Goal: Transaction & Acquisition: Purchase product/service

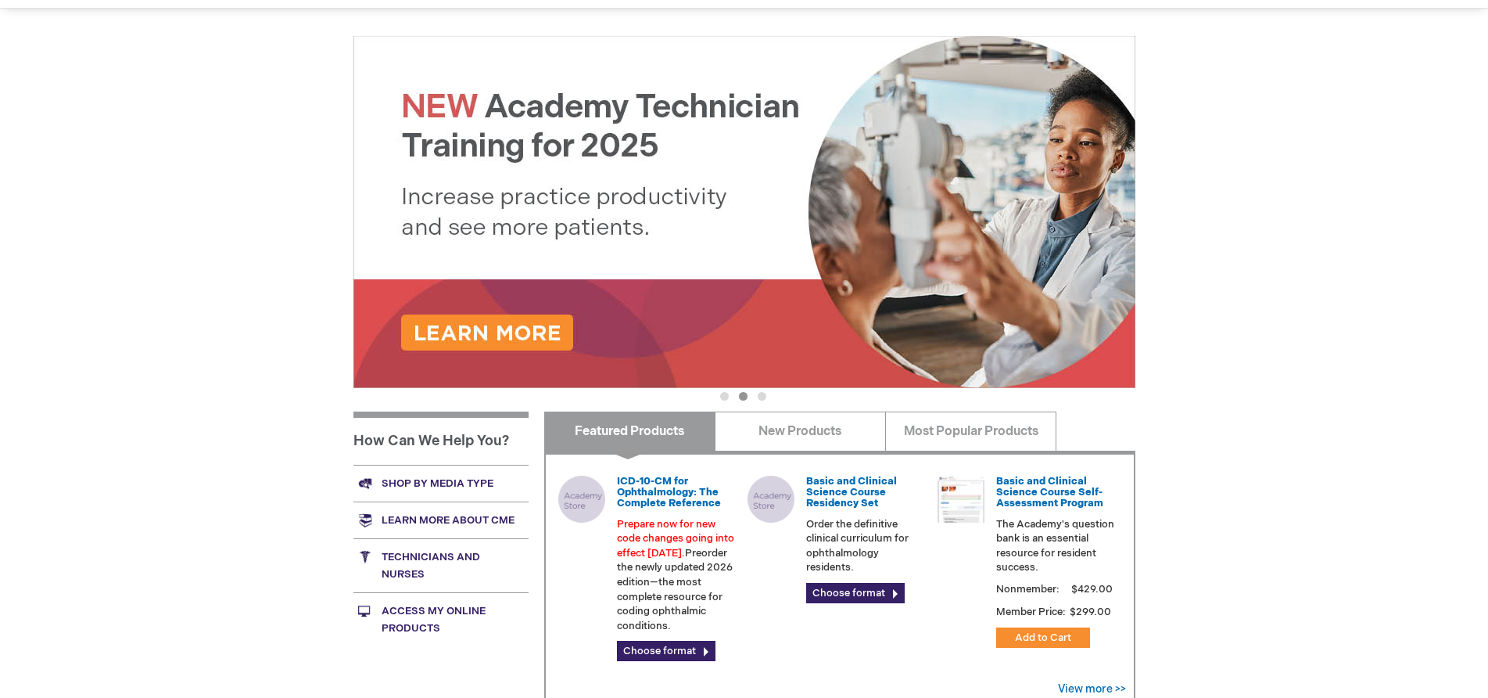
scroll to position [156, 0]
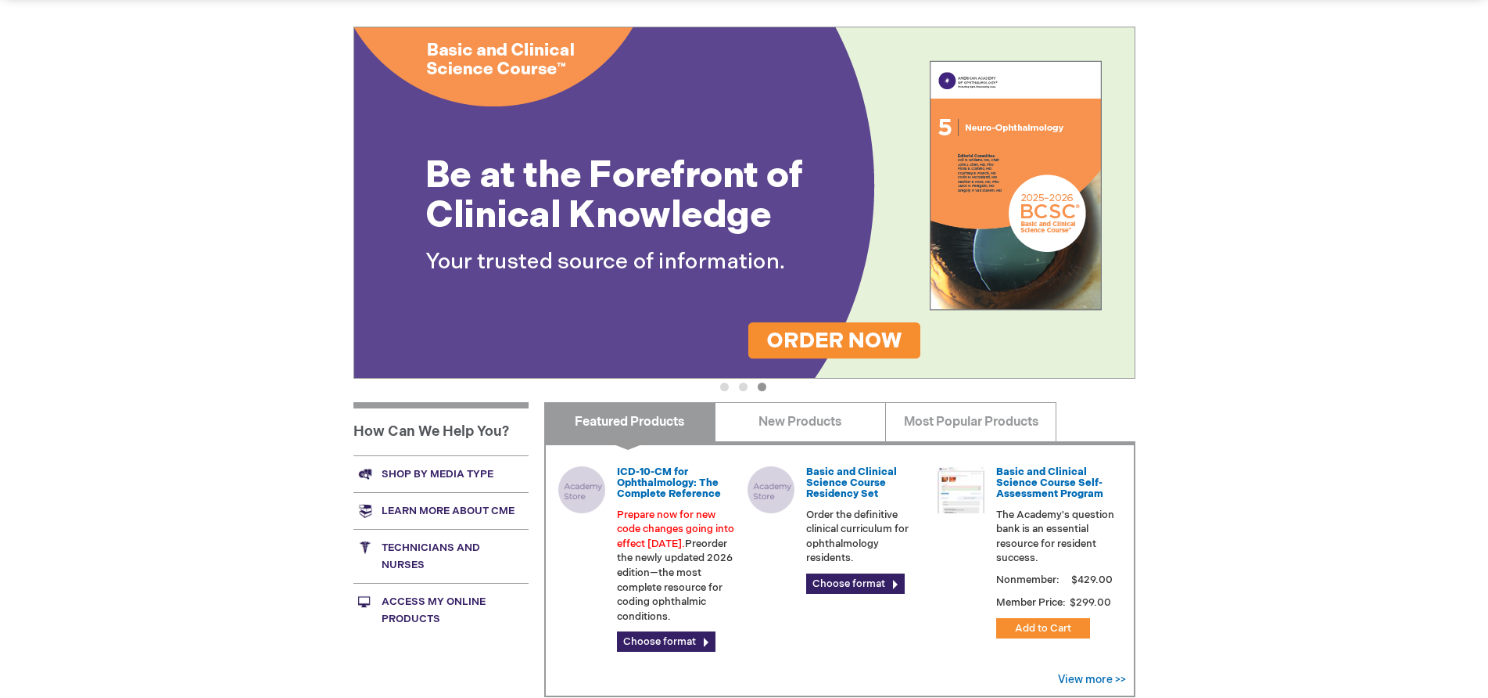
click at [985, 240] on img at bounding box center [745, 203] width 782 height 352
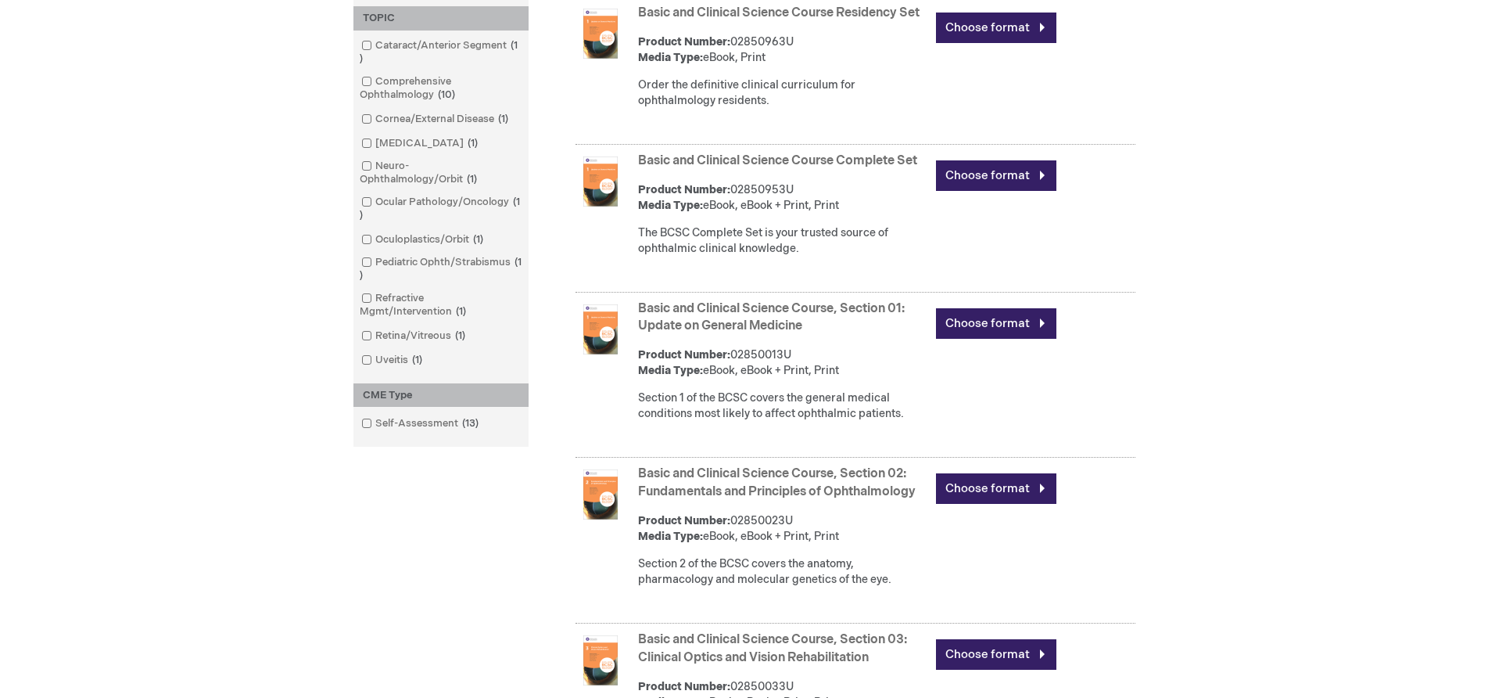
scroll to position [469, 0]
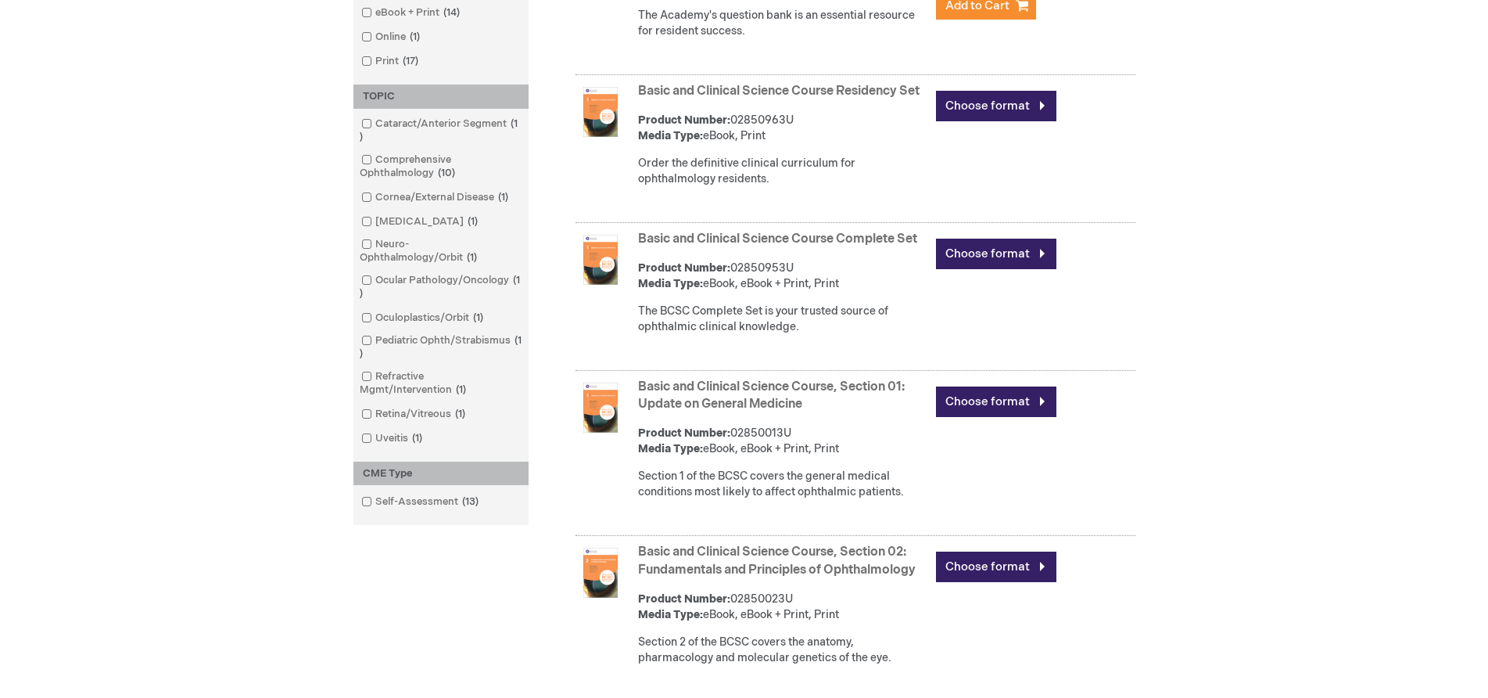
click at [601, 431] on img at bounding box center [601, 407] width 50 height 50
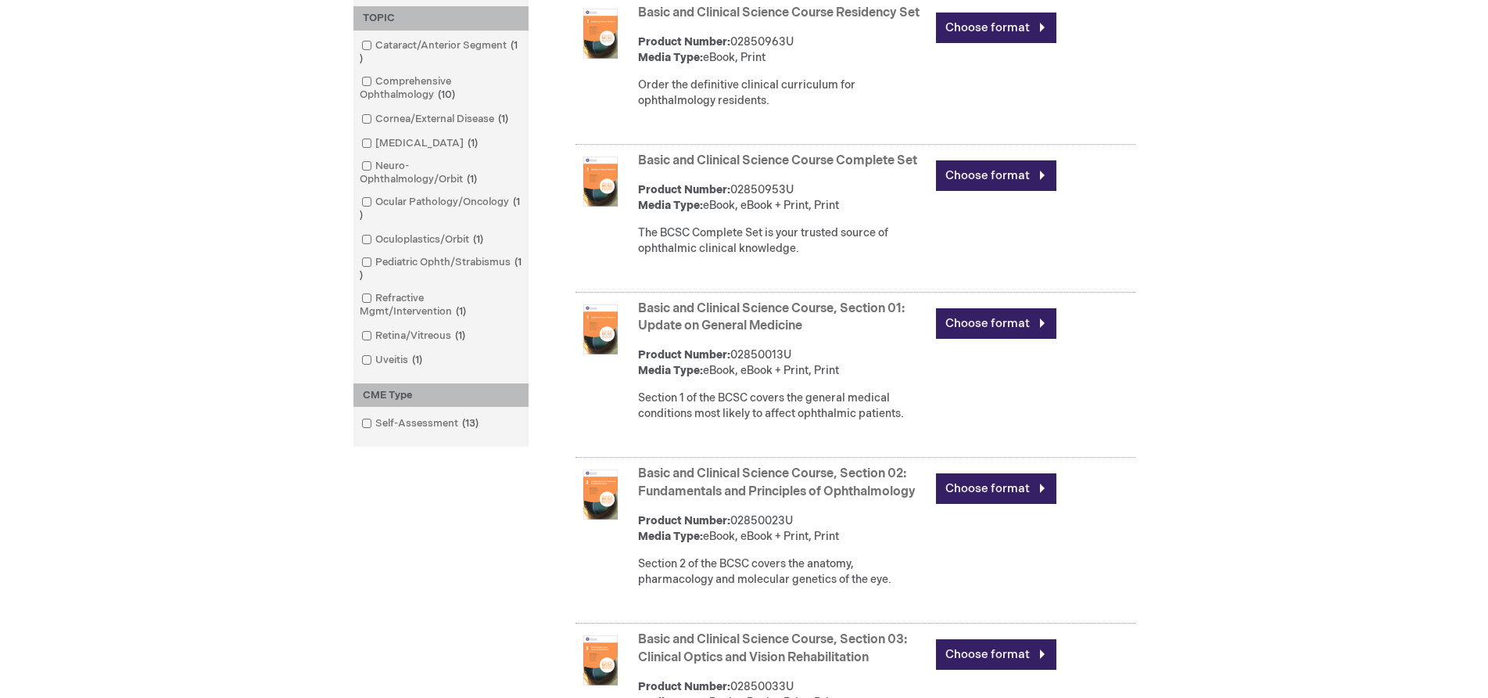
scroll to position [598, 0]
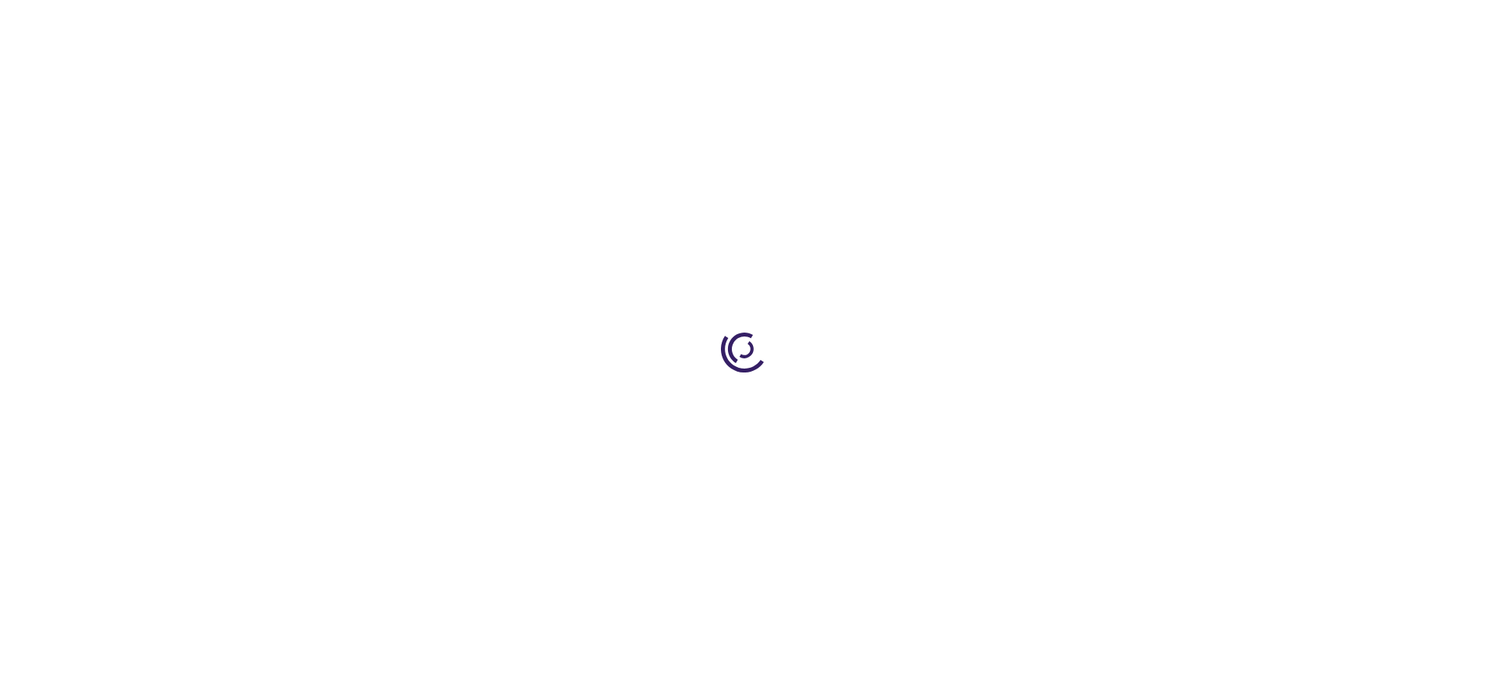
type input "0"
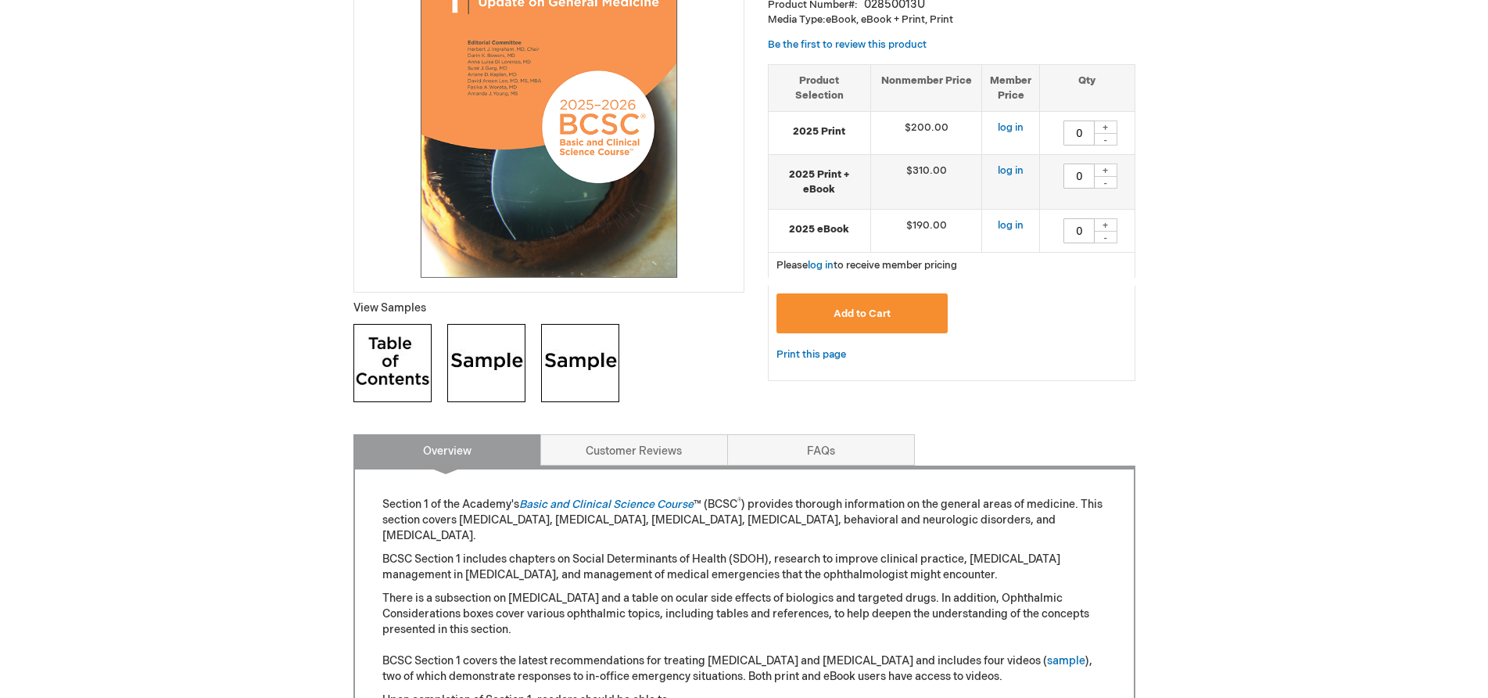
scroll to position [313, 0]
